Goal: Book appointment/travel/reservation

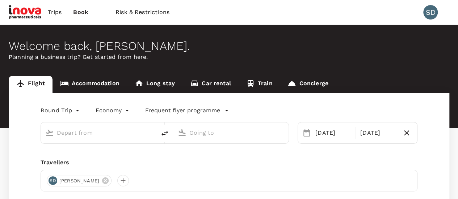
type input "Singapore Changi (SIN)"
type input "Suvarnabhumi Intl (BKK)"
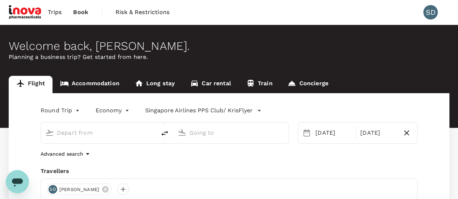
type input "Singapore Changi (SIN)"
type input "Suvarnabhumi Intl (BKK)"
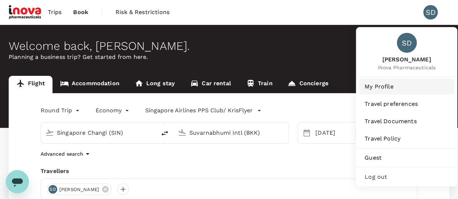
click at [383, 89] on span "My Profile" at bounding box center [407, 87] width 84 height 9
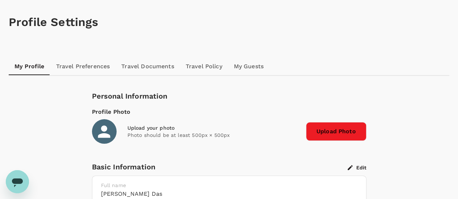
scroll to position [36, 0]
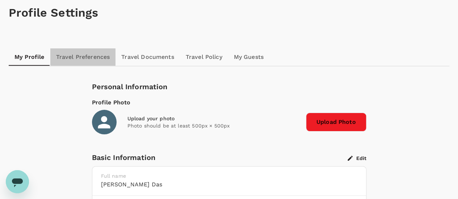
click at [99, 59] on link "Travel Preferences" at bounding box center [83, 57] width 66 height 17
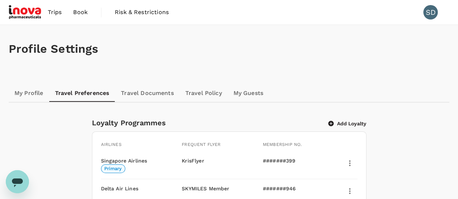
click at [159, 97] on link "Travel Documents" at bounding box center [147, 93] width 64 height 17
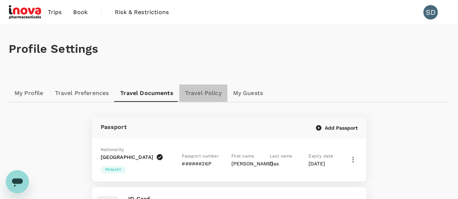
click at [204, 93] on link "Travel Policy" at bounding box center [203, 93] width 48 height 17
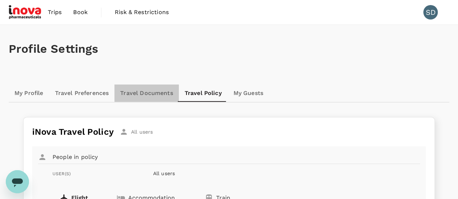
click at [138, 91] on link "Travel Documents" at bounding box center [146, 93] width 64 height 17
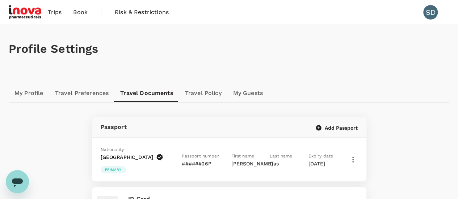
click at [58, 14] on span "Trips" at bounding box center [55, 12] width 14 height 9
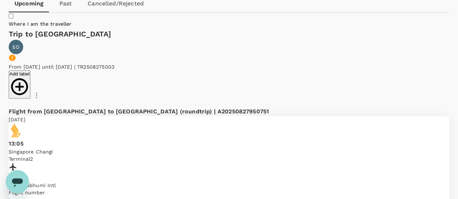
scroll to position [72, 0]
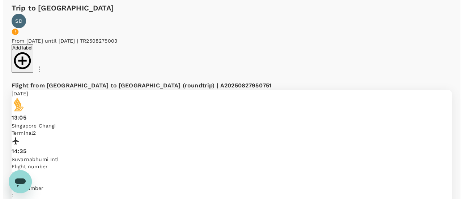
scroll to position [108, 0]
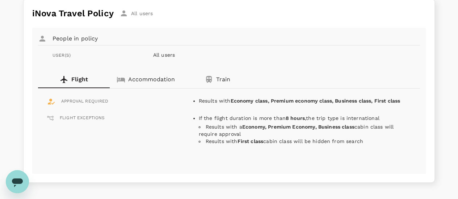
scroll to position [109, 0]
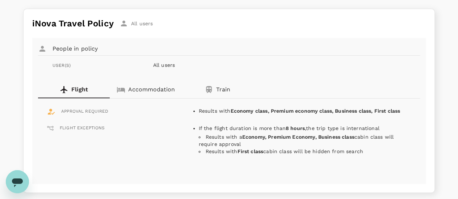
click at [65, 126] on span "FLIGHT EXCEPTIONS" at bounding box center [82, 128] width 45 height 7
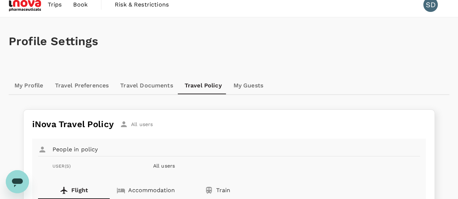
scroll to position [0, 0]
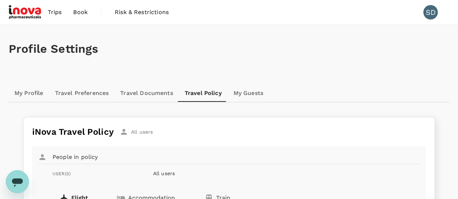
click at [77, 12] on span "Book" at bounding box center [80, 12] width 14 height 9
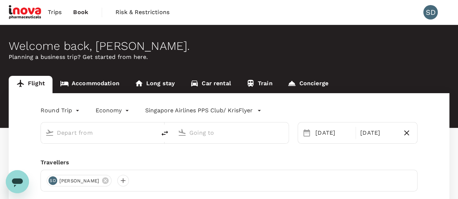
type input "Singapore Changi (SIN)"
type input "Suvarnabhumi Intl (BKK)"
type input "Singapore Changi (SIN)"
type input "Suvarnabhumi Intl (BKK)"
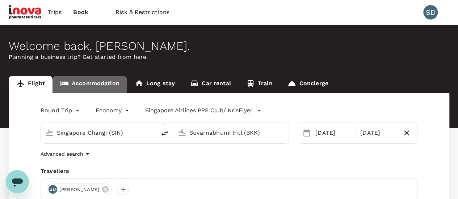
click at [98, 84] on link "Accommodation" at bounding box center [89, 84] width 75 height 17
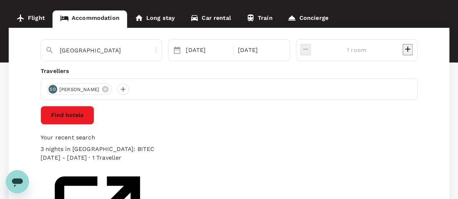
scroll to position [72, 0]
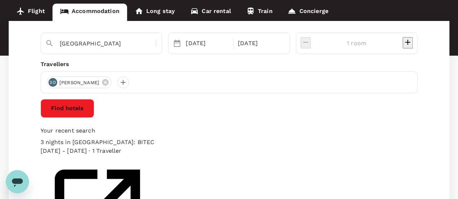
click at [84, 146] on div "3 nights in Bangkok International Trade & Exhibition Centre: BITEC" at bounding box center [98, 142] width 114 height 9
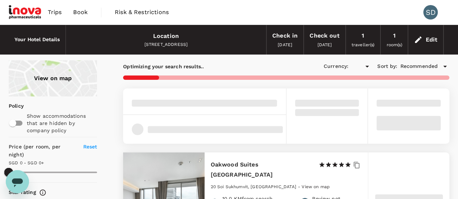
type input "499.54"
type input "SGD"
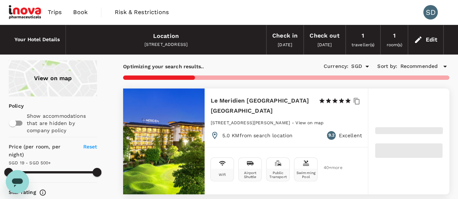
type input "499.64"
type input "10.64"
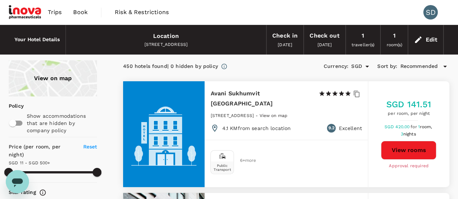
type input "499.64"
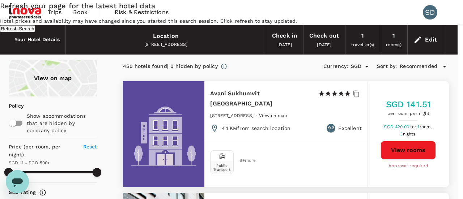
click at [35, 32] on button "Refresh Search" at bounding box center [17, 28] width 35 height 7
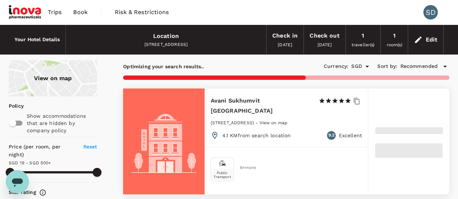
type input "499.64"
type input "10.64"
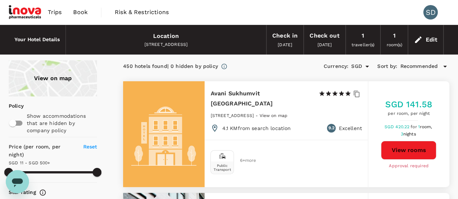
type input "499.64"
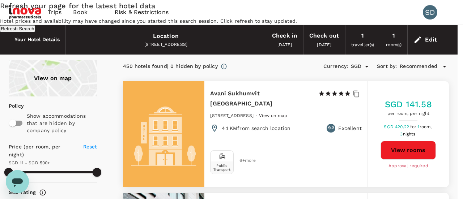
click at [35, 32] on button "Refresh Search" at bounding box center [17, 28] width 35 height 7
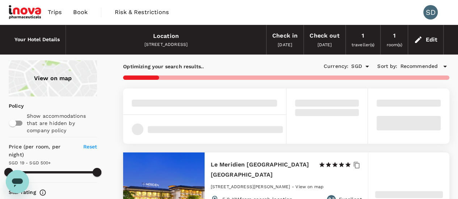
type input "499.64"
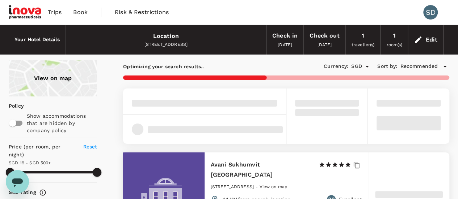
type input "10.64"
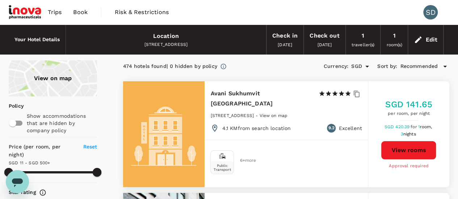
type input "499.64"
